Goal: Information Seeking & Learning: Check status

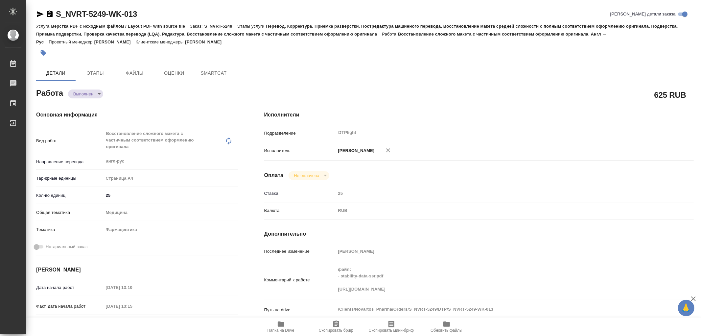
type textarea "x"
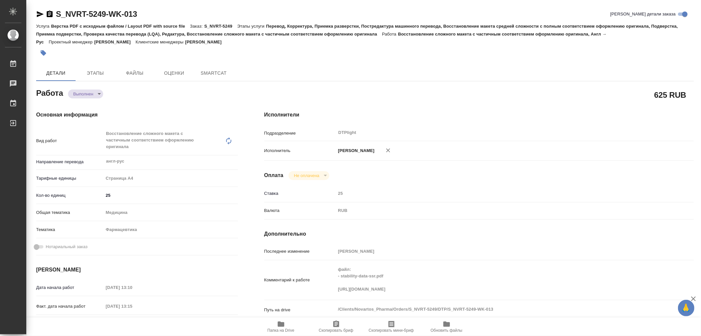
type textarea "x"
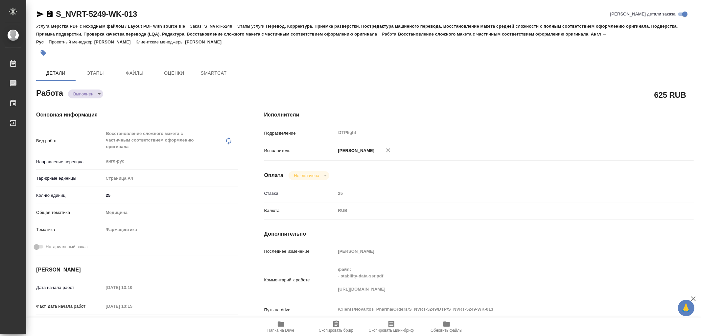
type textarea "x"
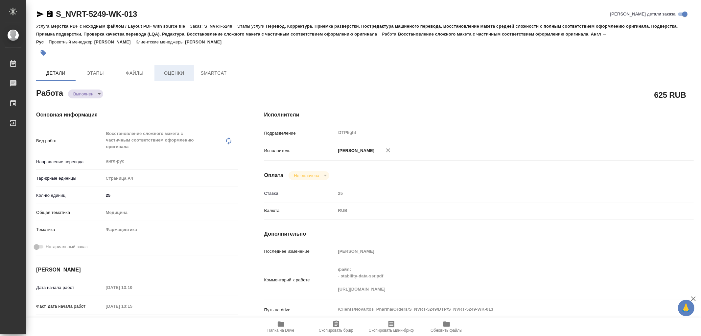
type textarea "x"
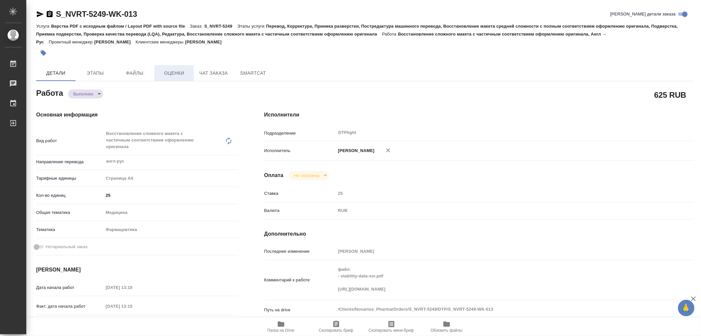
type textarea "x"
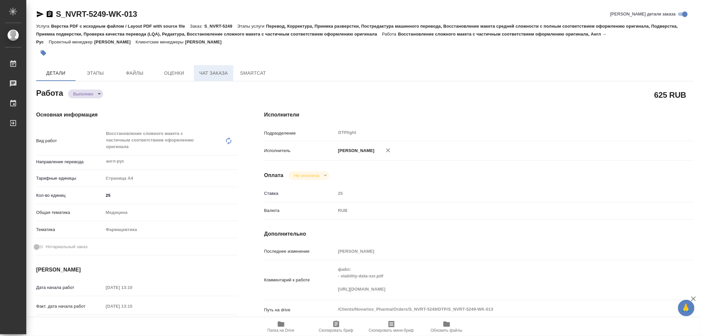
click at [227, 72] on span "Чат заказа" at bounding box center [214, 73] width 32 height 8
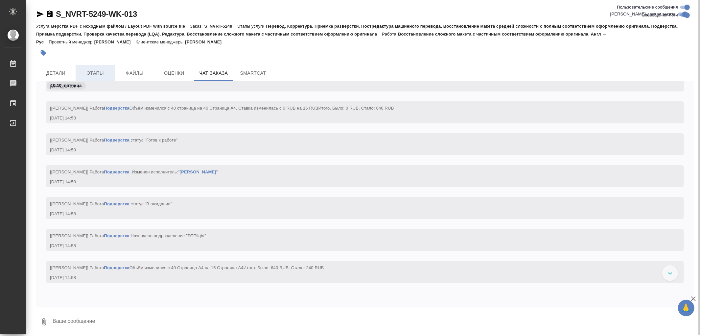
scroll to position [31364, 0]
click at [102, 69] on span "Этапы" at bounding box center [96, 73] width 32 height 8
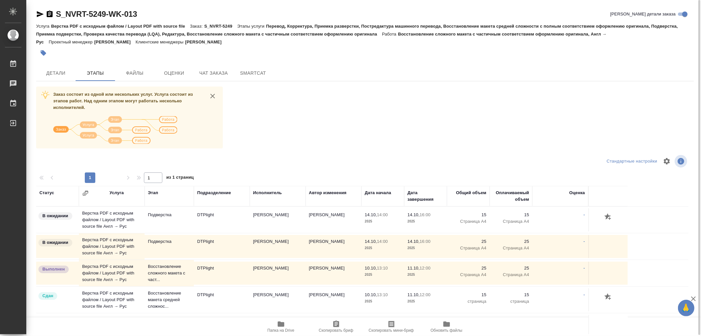
scroll to position [14, 0]
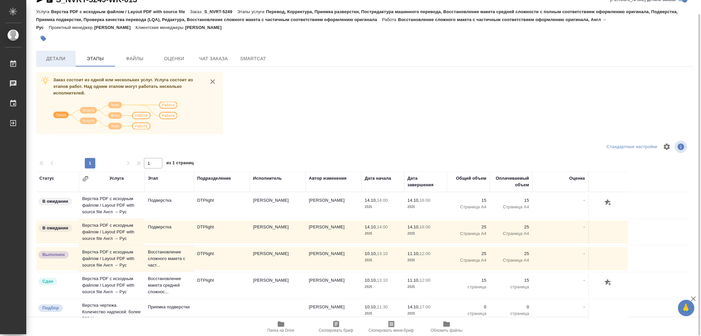
click at [65, 57] on span "Детали" at bounding box center [56, 59] width 32 height 8
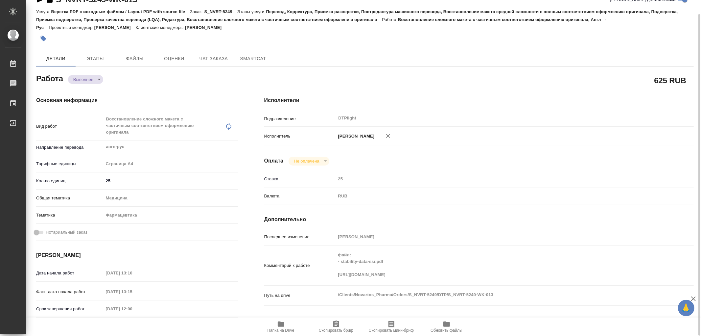
type textarea "x"
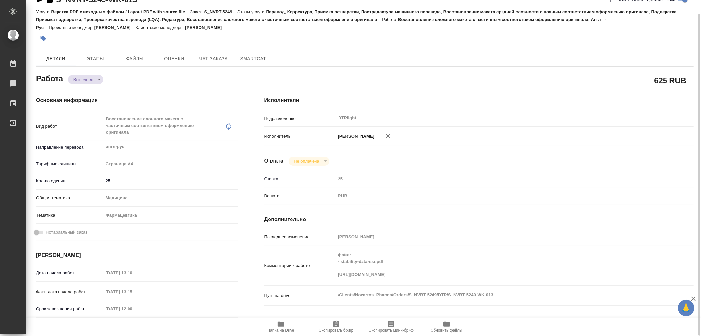
type textarea "x"
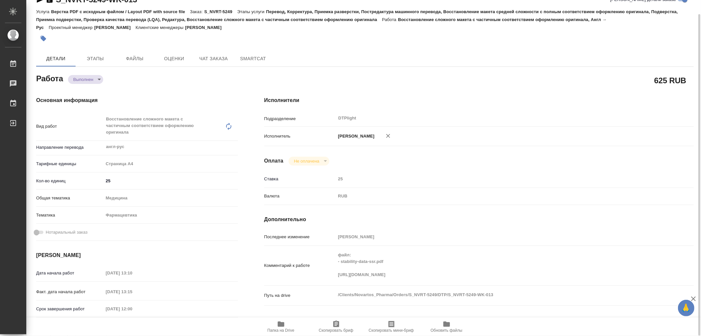
scroll to position [51, 0]
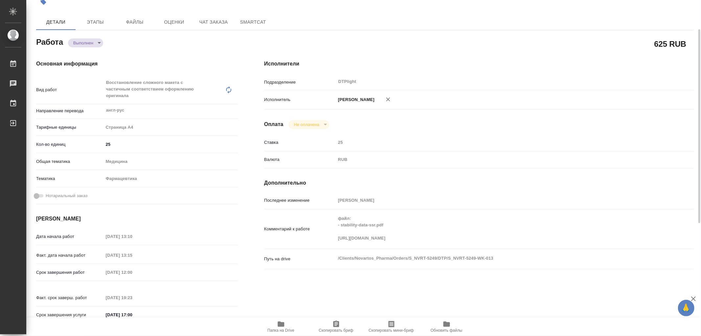
type textarea "x"
